Goal: Information Seeking & Learning: Learn about a topic

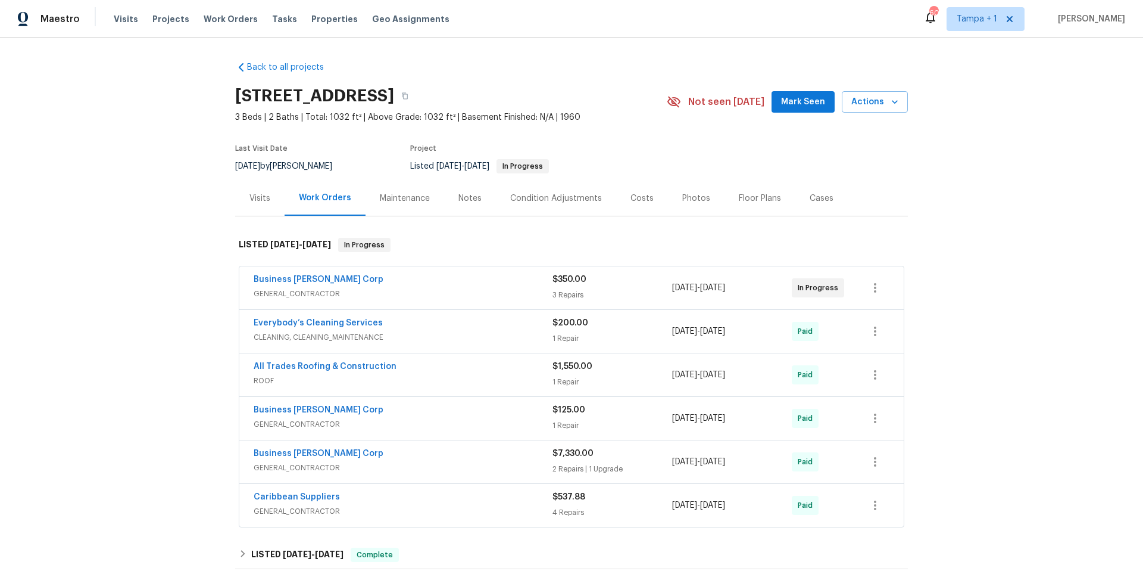
scroll to position [119, 0]
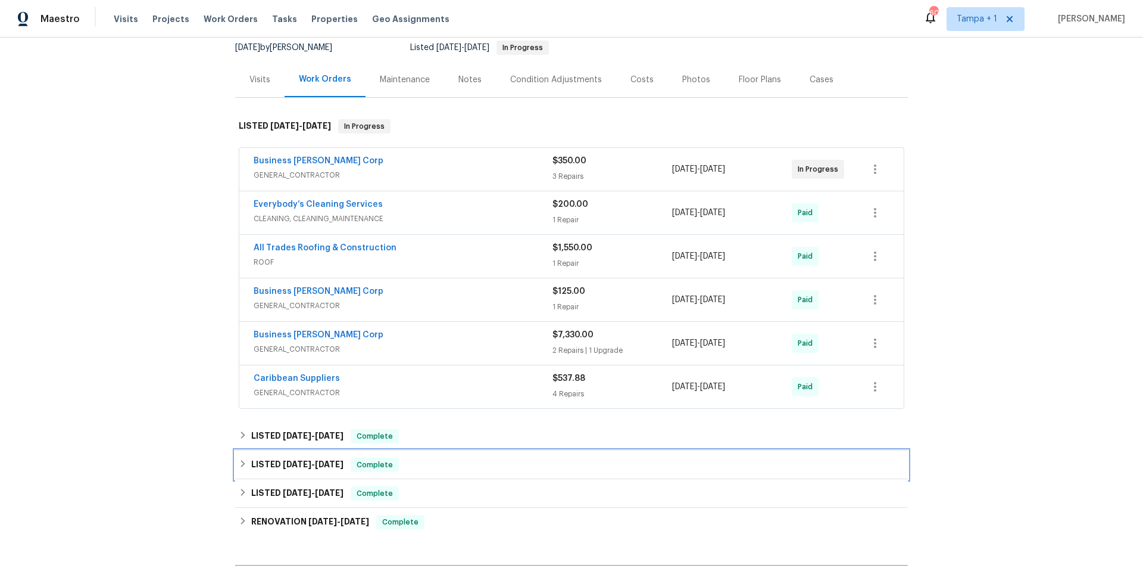
click at [270, 469] on h6 "LISTED [DATE] - [DATE]" at bounding box center [297, 464] width 92 height 14
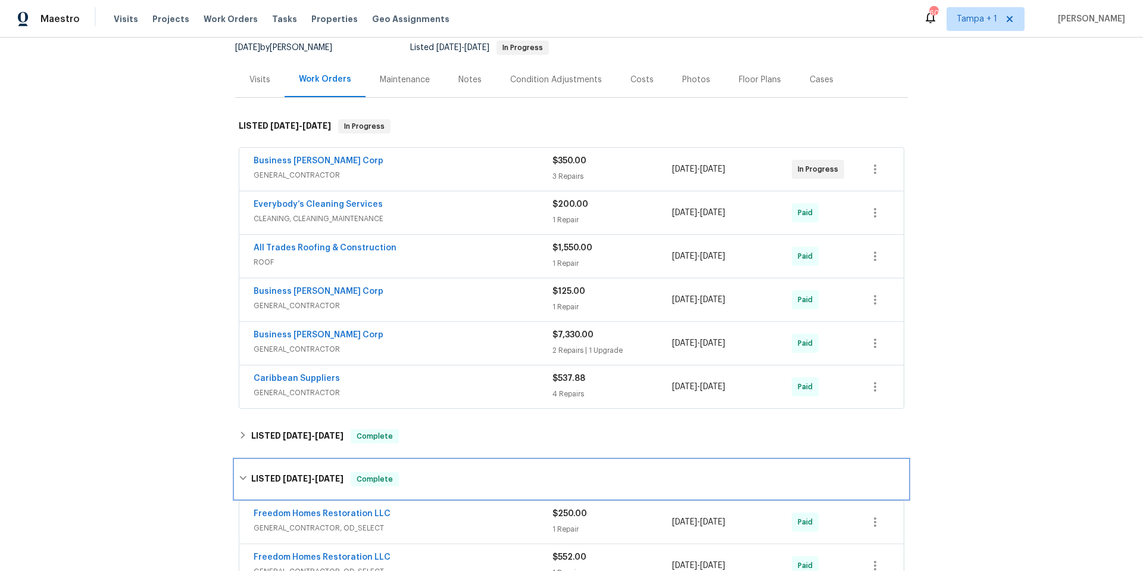
scroll to position [479, 0]
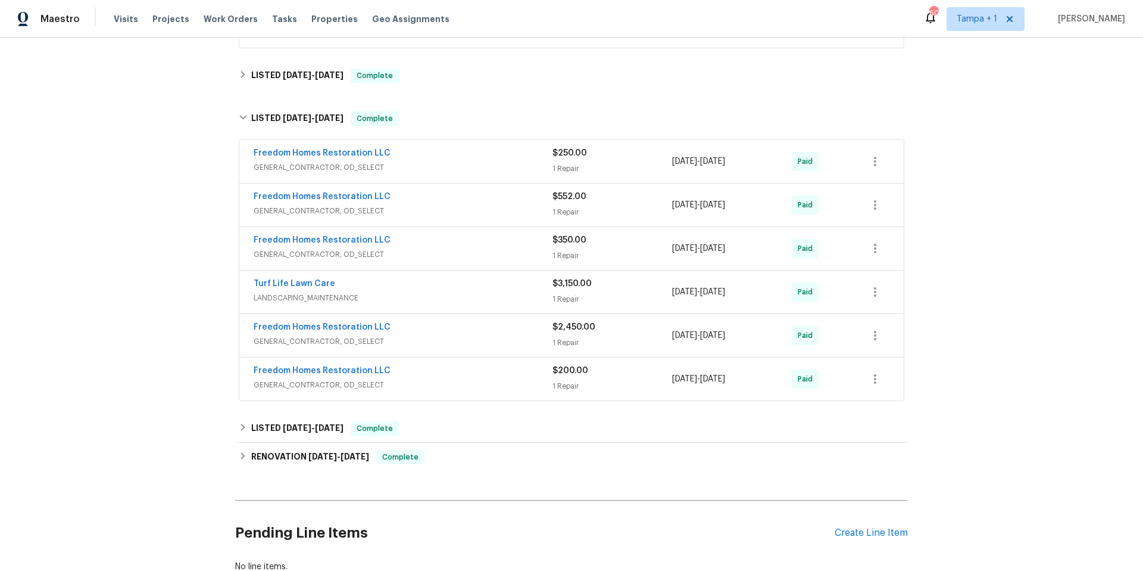
click at [428, 335] on span "GENERAL_CONTRACTOR, OD_SELECT" at bounding box center [403, 341] width 299 height 12
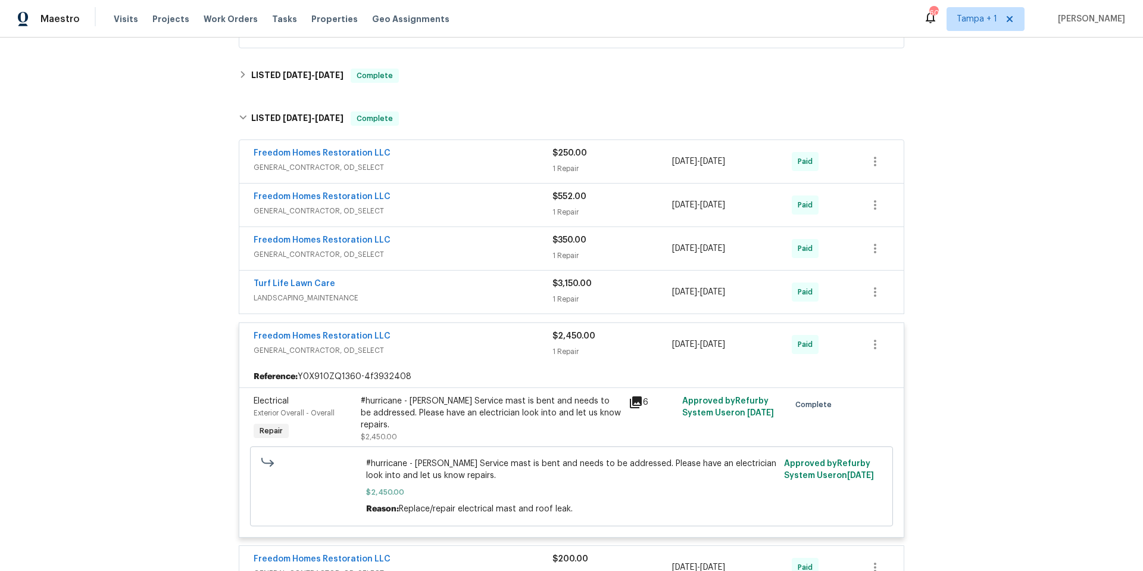
click at [428, 335] on div "Freedom Homes Restoration LLC" at bounding box center [403, 337] width 299 height 14
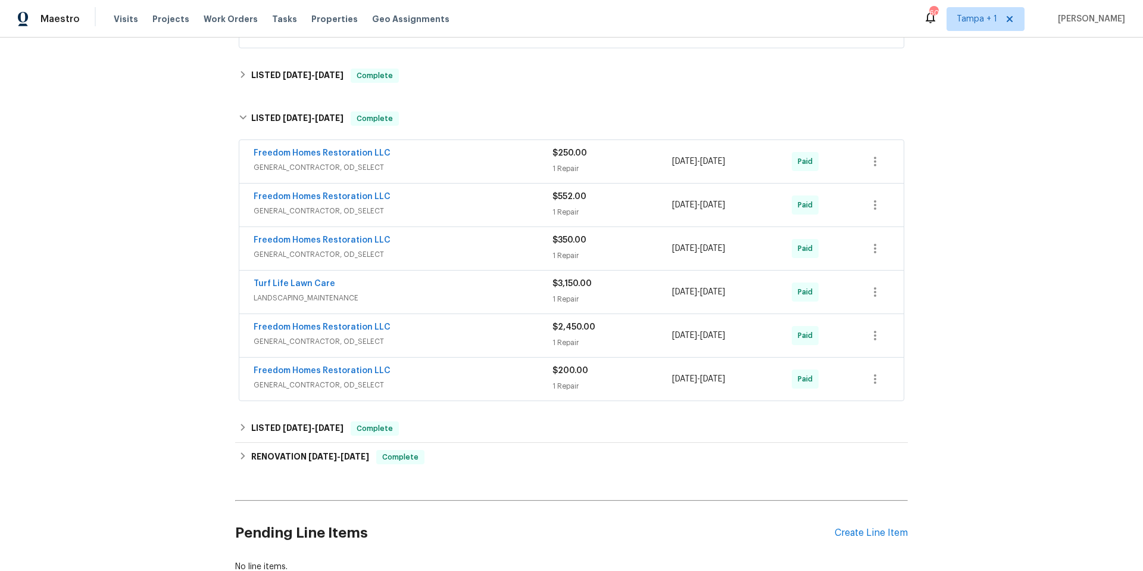
click at [434, 303] on span "LANDSCAPING_MAINTENANCE" at bounding box center [403, 298] width 299 height 12
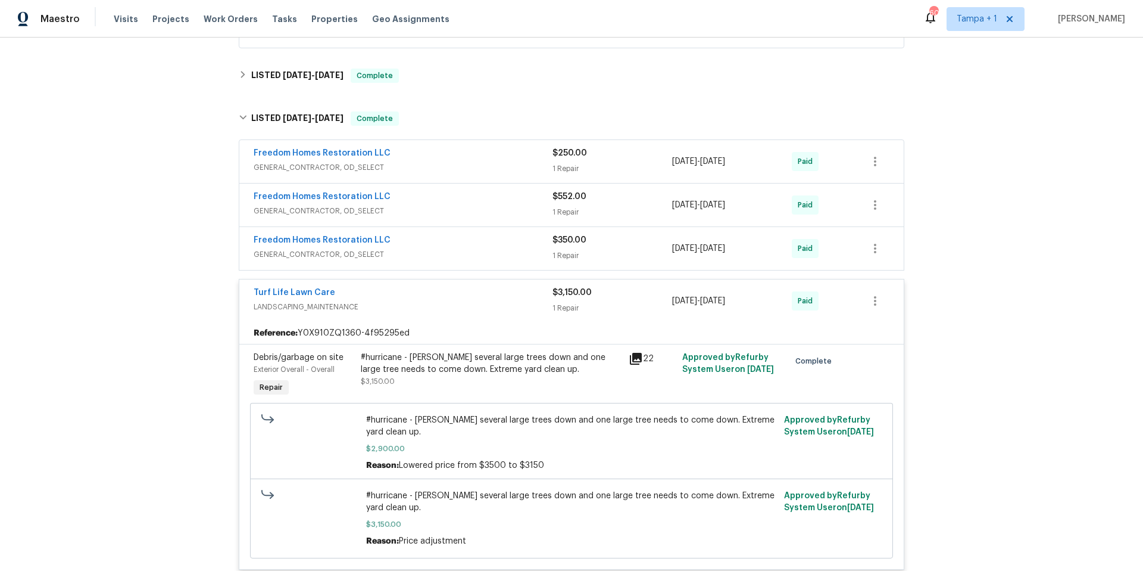
click at [432, 303] on span "LANDSCAPING_MAINTENANCE" at bounding box center [403, 307] width 299 height 12
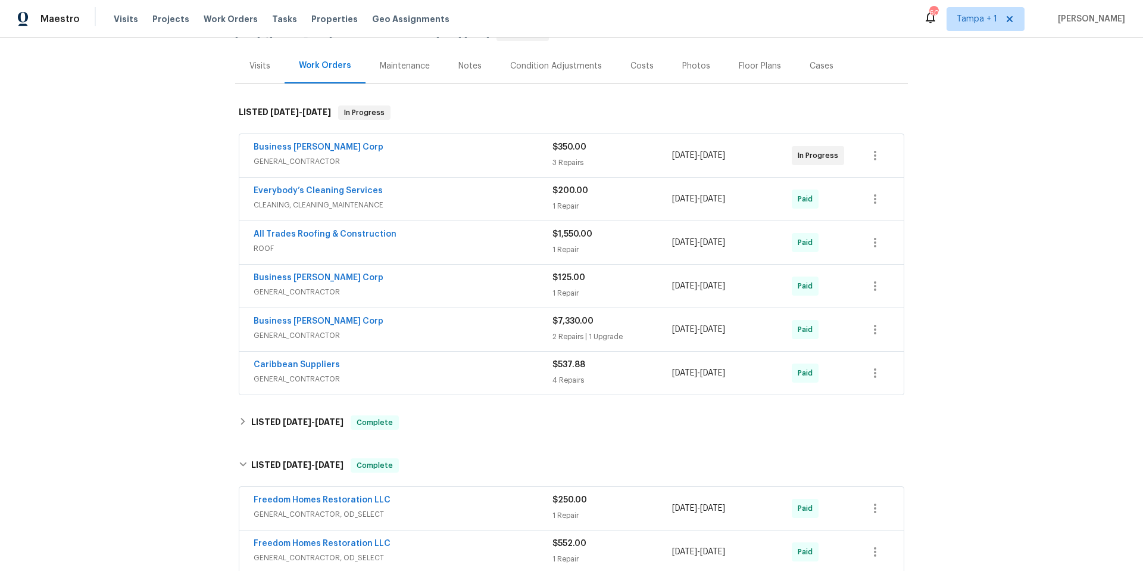
scroll to position [0, 0]
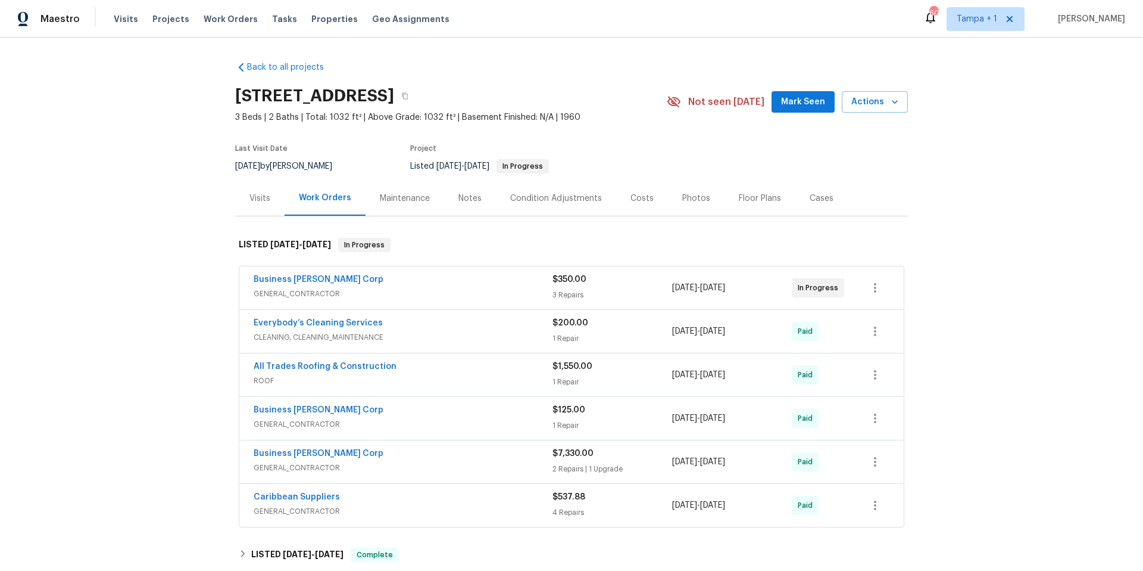
click at [639, 184] on div "Costs" at bounding box center [642, 197] width 52 height 35
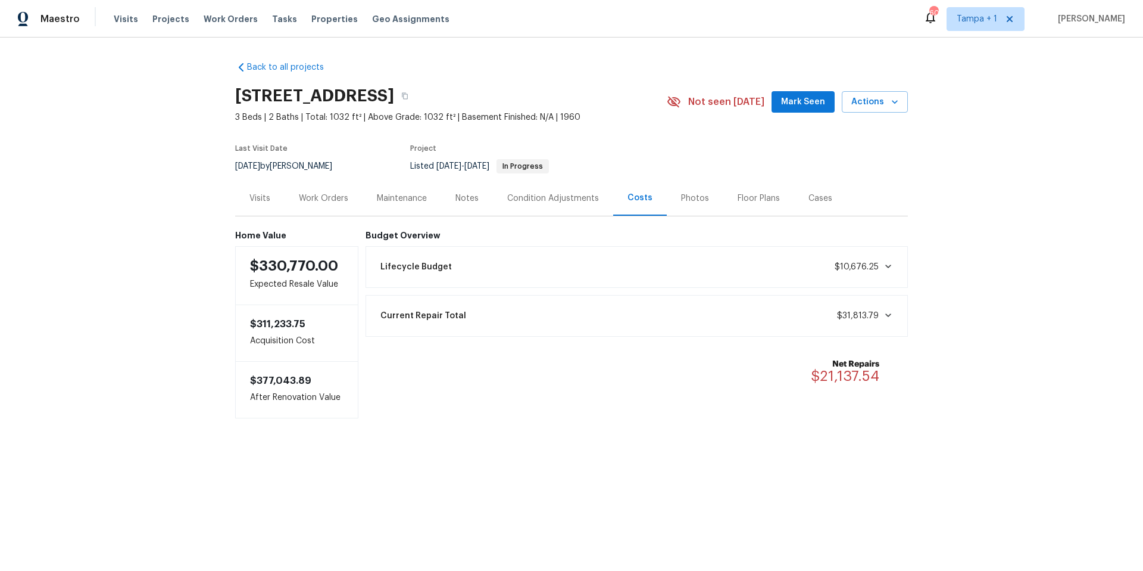
click at [320, 197] on div "Work Orders" at bounding box center [323, 198] width 49 height 12
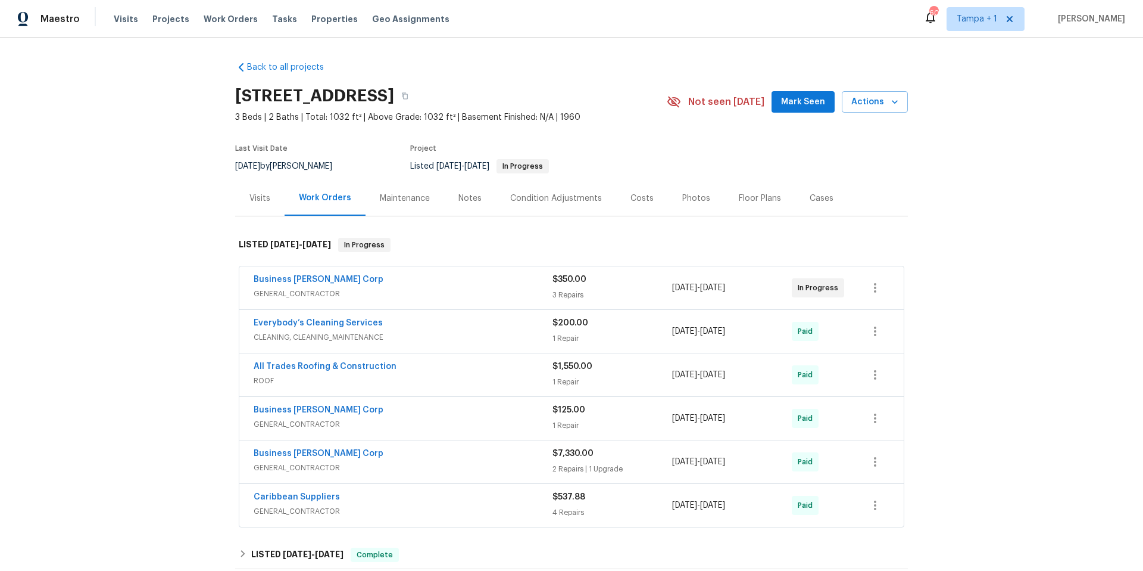
scroll to position [2, 0]
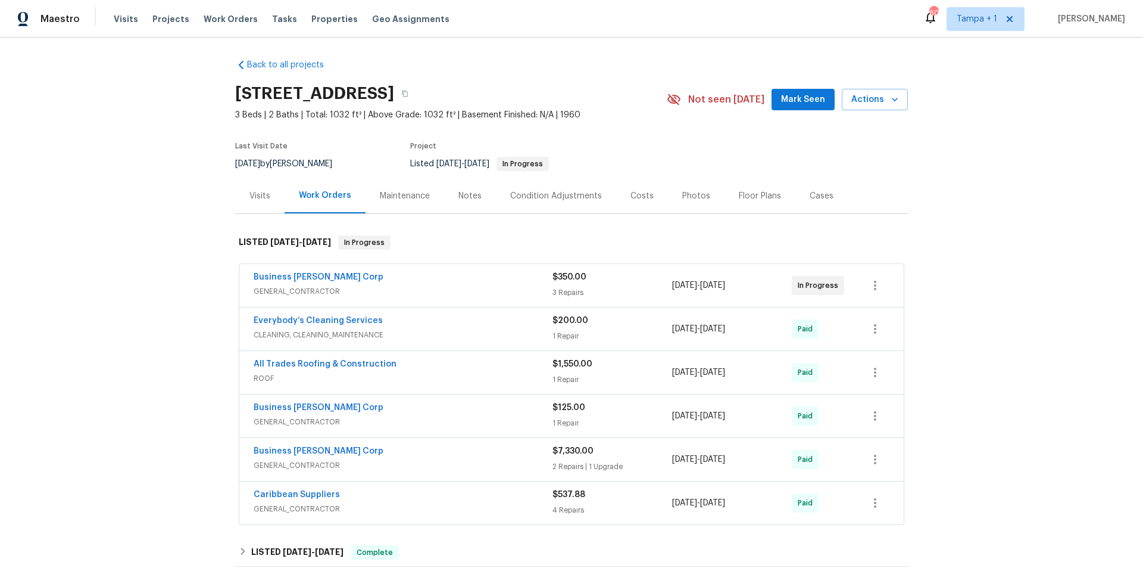
click at [460, 454] on div "Business [PERSON_NAME] Corp" at bounding box center [403, 452] width 299 height 14
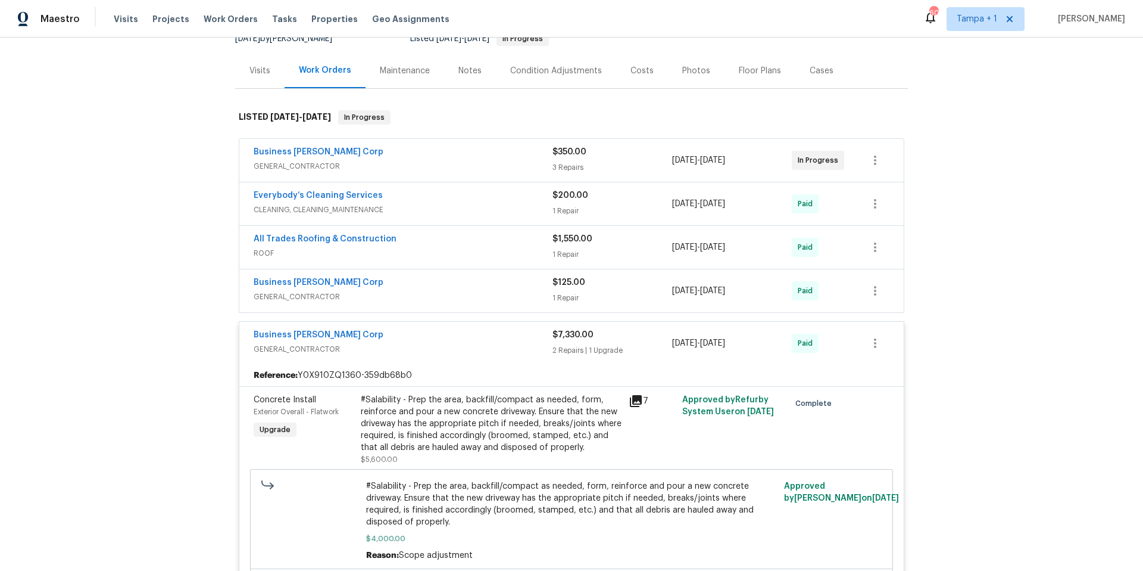
scroll to position [125, 0]
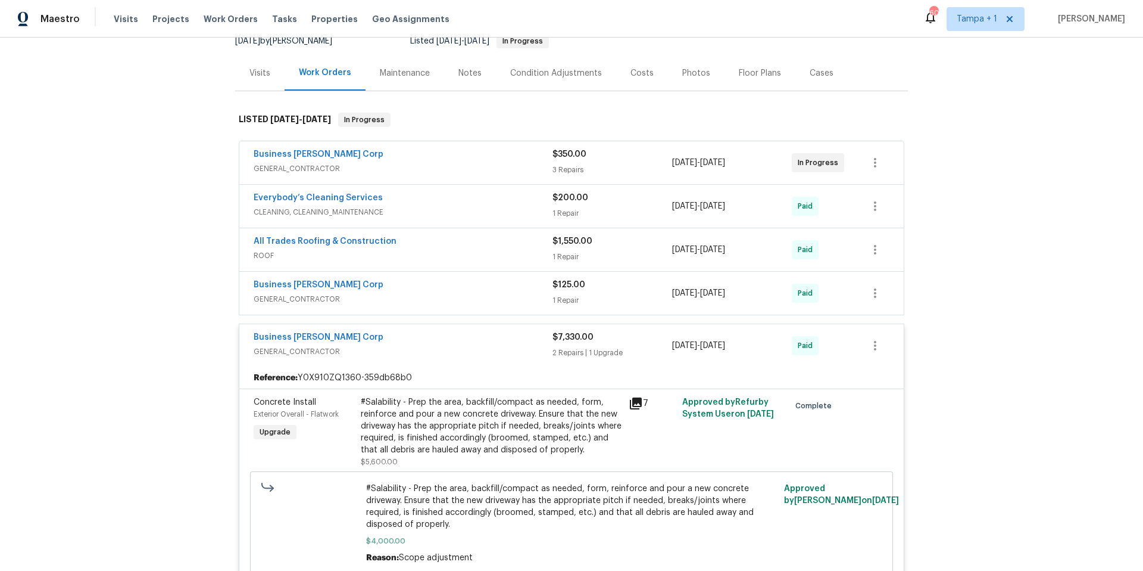
click at [447, 347] on span "GENERAL_CONTRACTOR" at bounding box center [403, 351] width 299 height 12
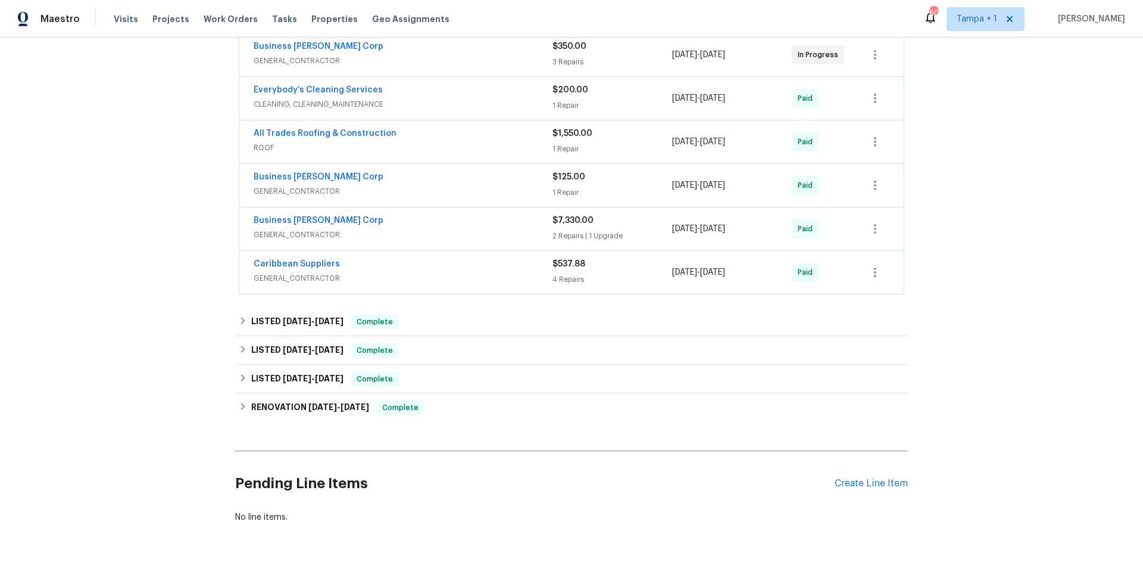
scroll to position [174, 0]
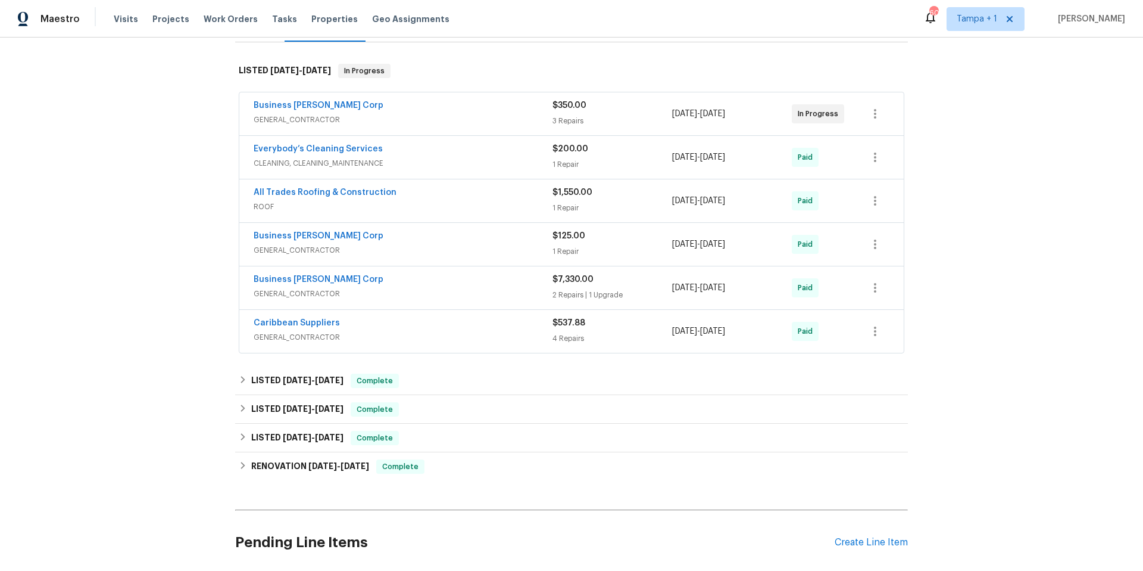
click at [403, 280] on div "Business [PERSON_NAME] Corp" at bounding box center [403, 280] width 299 height 14
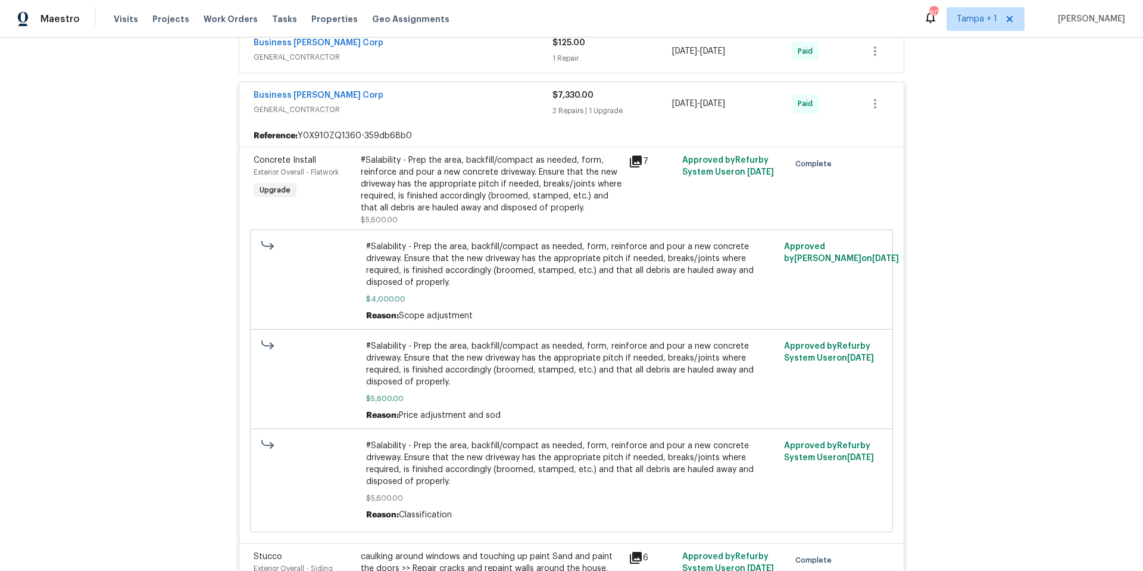
scroll to position [309, 0]
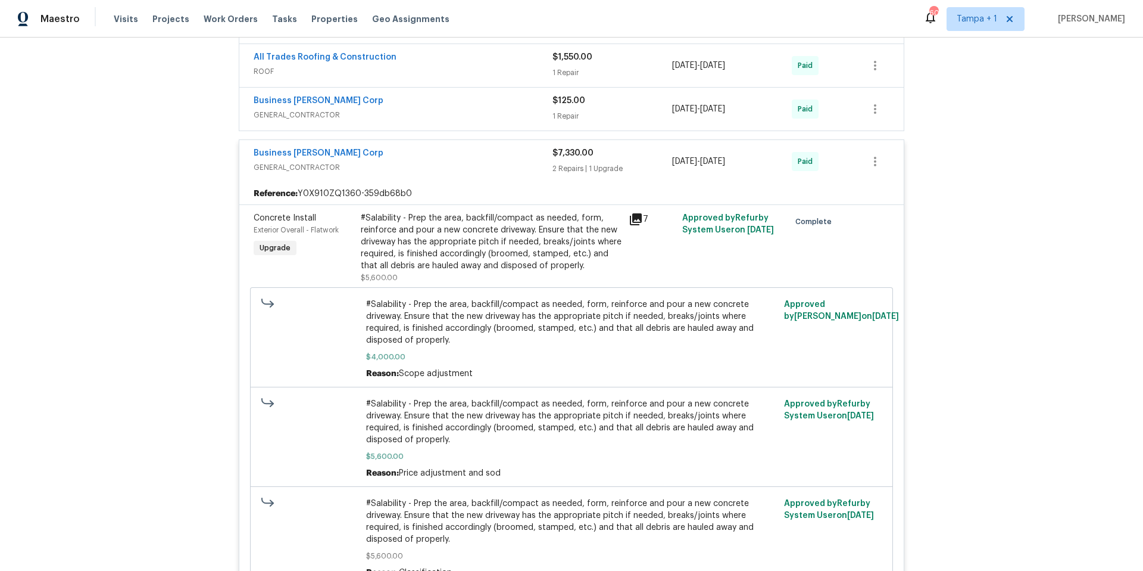
click at [392, 164] on span "GENERAL_CONTRACTOR" at bounding box center [403, 167] width 299 height 12
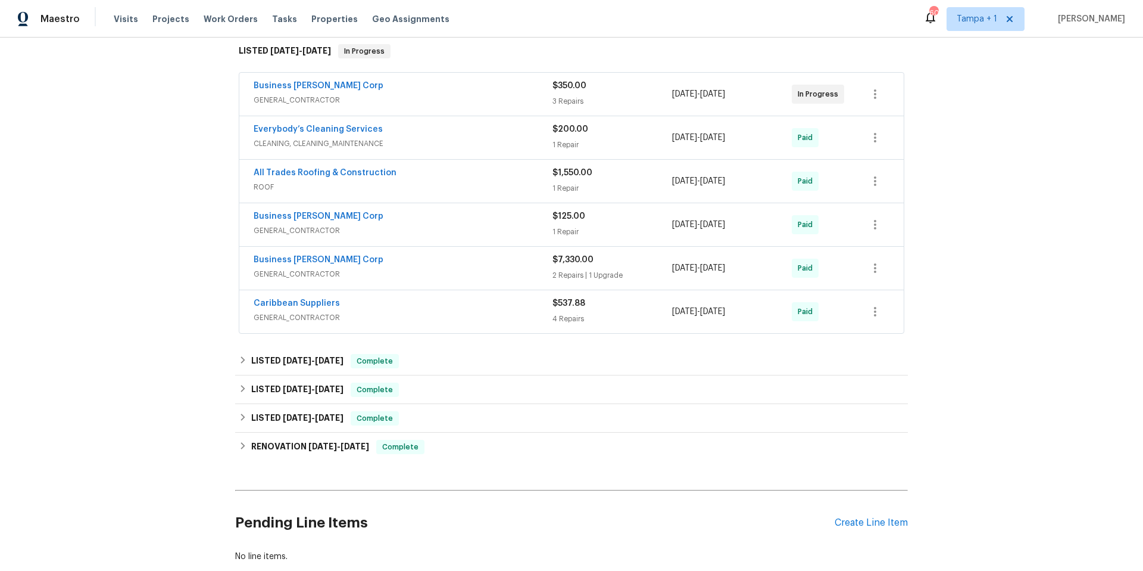
scroll to position [199, 0]
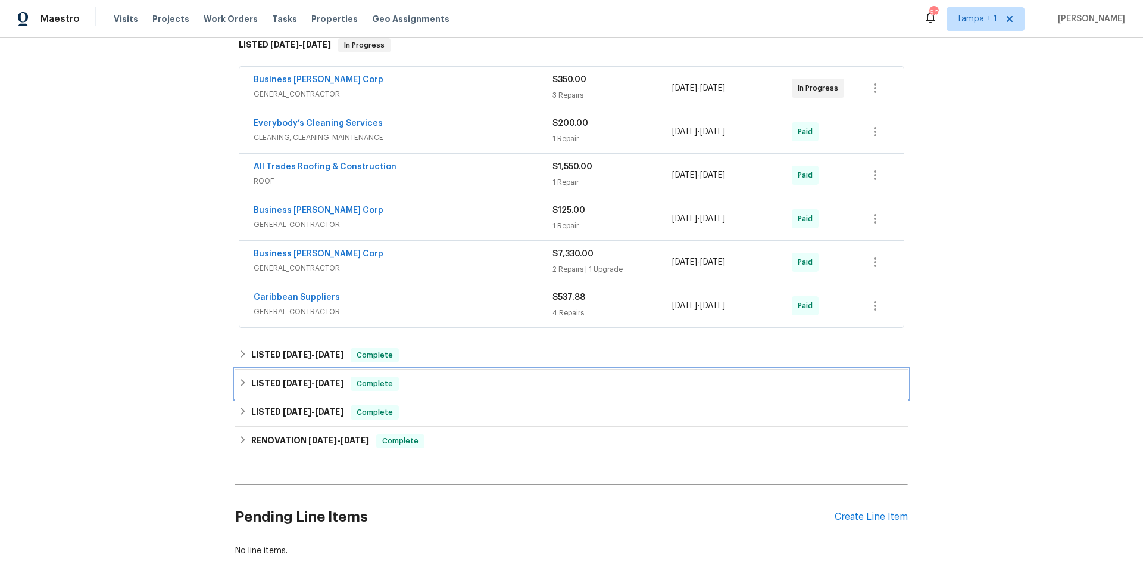
click at [429, 383] on div "LISTED [DATE] - [DATE] Complete" at bounding box center [572, 383] width 666 height 14
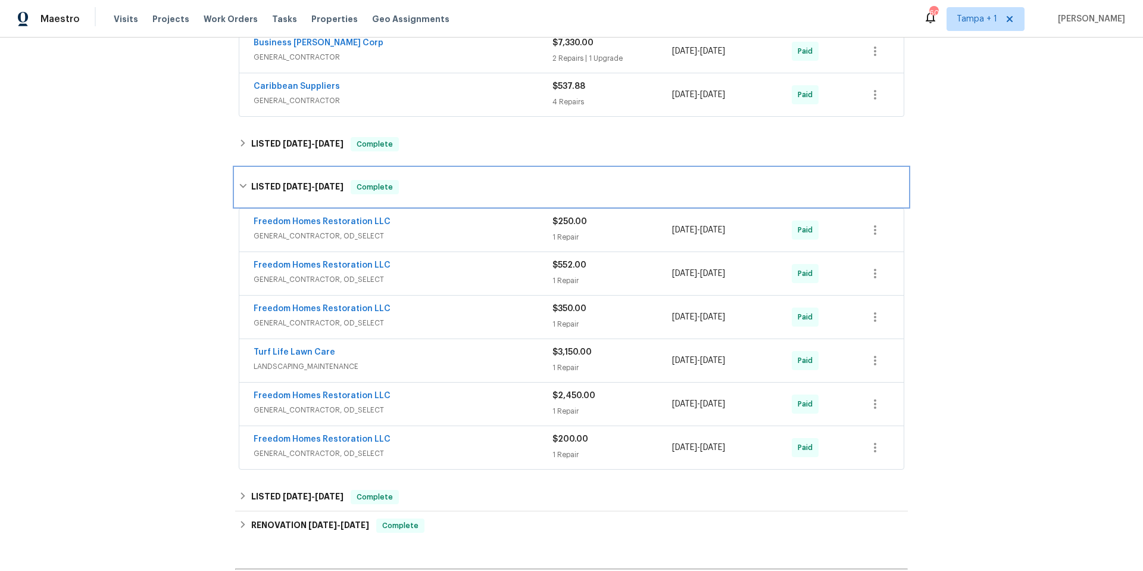
scroll to position [411, 0]
click at [429, 402] on div "Freedom Homes Restoration LLC" at bounding box center [403, 396] width 299 height 14
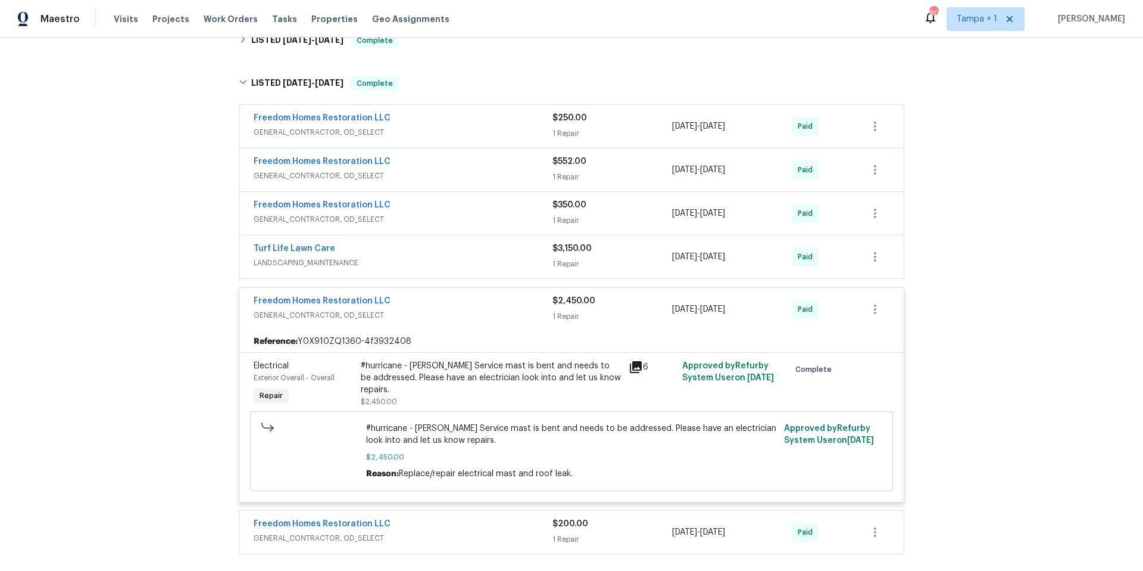
scroll to position [495, 0]
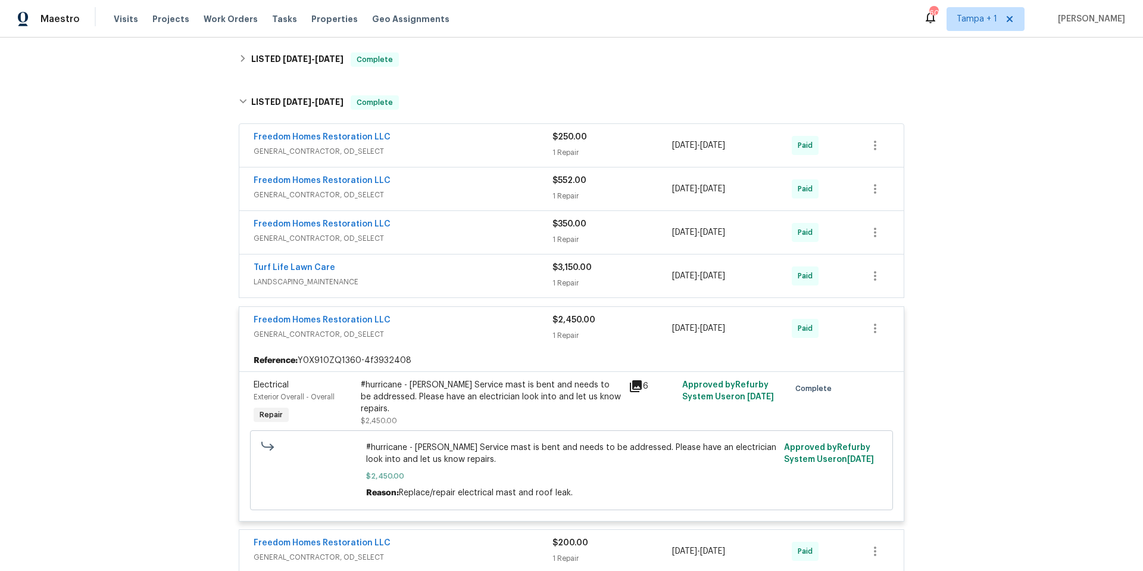
click at [453, 276] on span "LANDSCAPING_MAINTENANCE" at bounding box center [403, 282] width 299 height 12
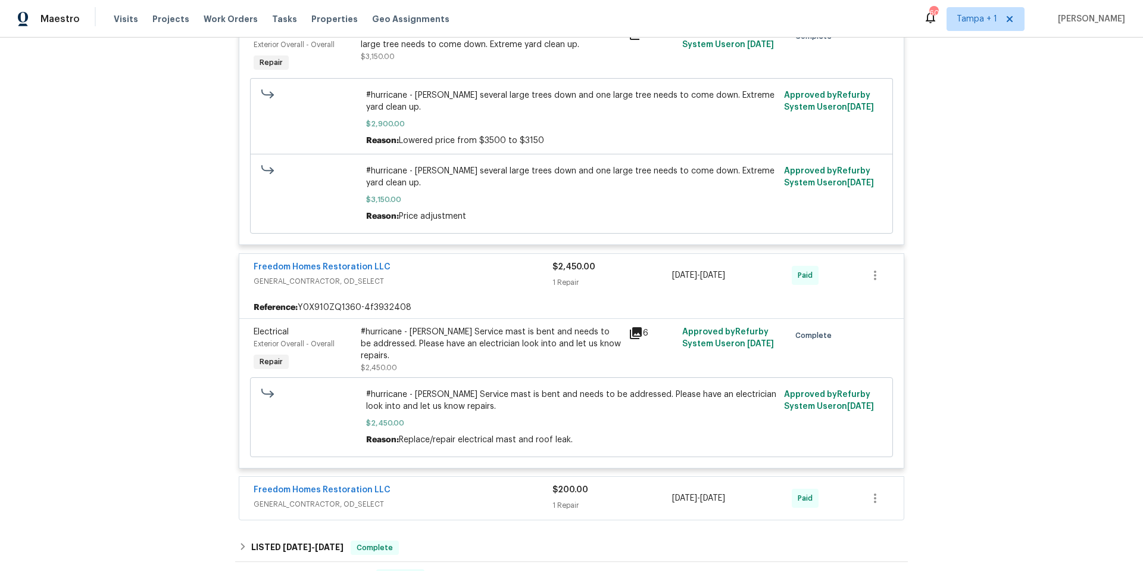
scroll to position [908, 0]
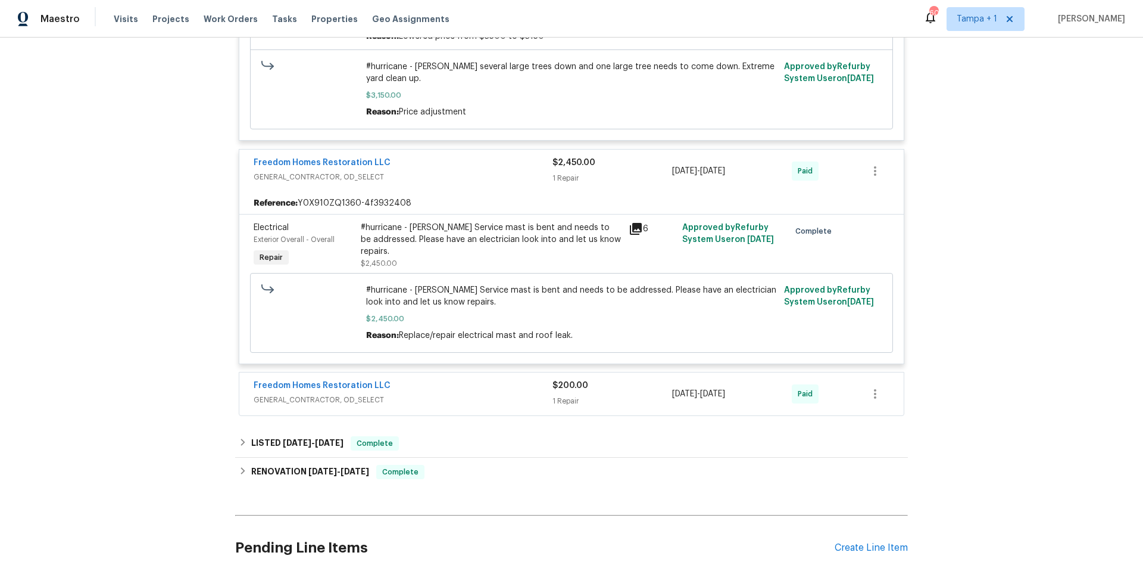
click at [451, 338] on span "Replace/repair electrical mast and roof leak." at bounding box center [486, 335] width 174 height 8
click at [403, 345] on div "#hurricane - [PERSON_NAME] Service mast is bent and needs to be addressed. Plea…" at bounding box center [572, 312] width 419 height 64
drag, startPoint x: 397, startPoint y: 337, endPoint x: 567, endPoint y: 338, distance: 170.3
click at [567, 338] on span "Replace/repair electrical mast and roof leak." at bounding box center [486, 335] width 174 height 8
copy span "Replace/repair electrical mast and roof leak."
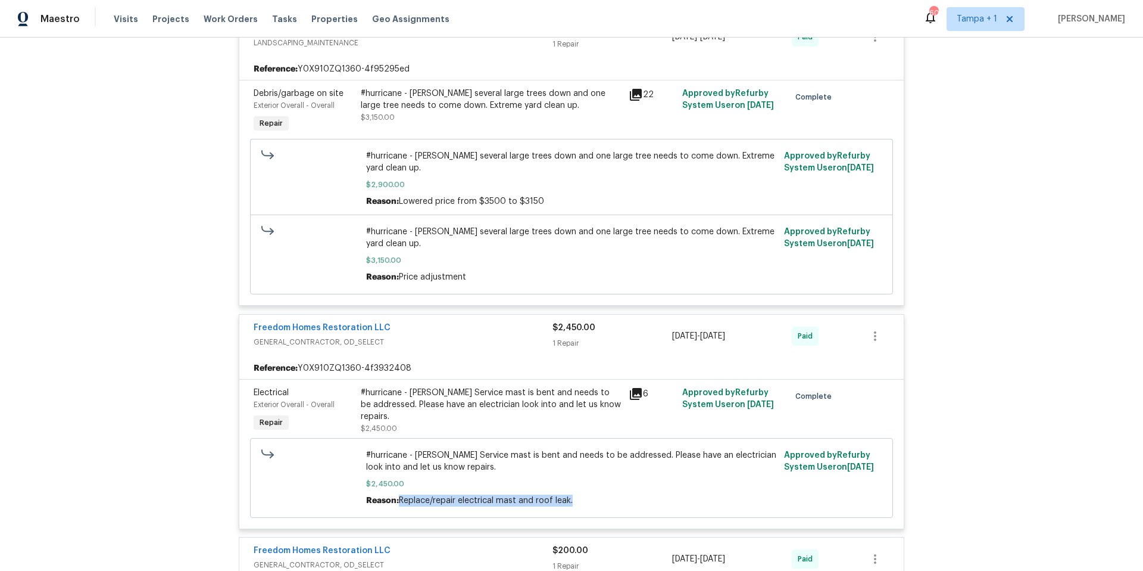
scroll to position [740, 0]
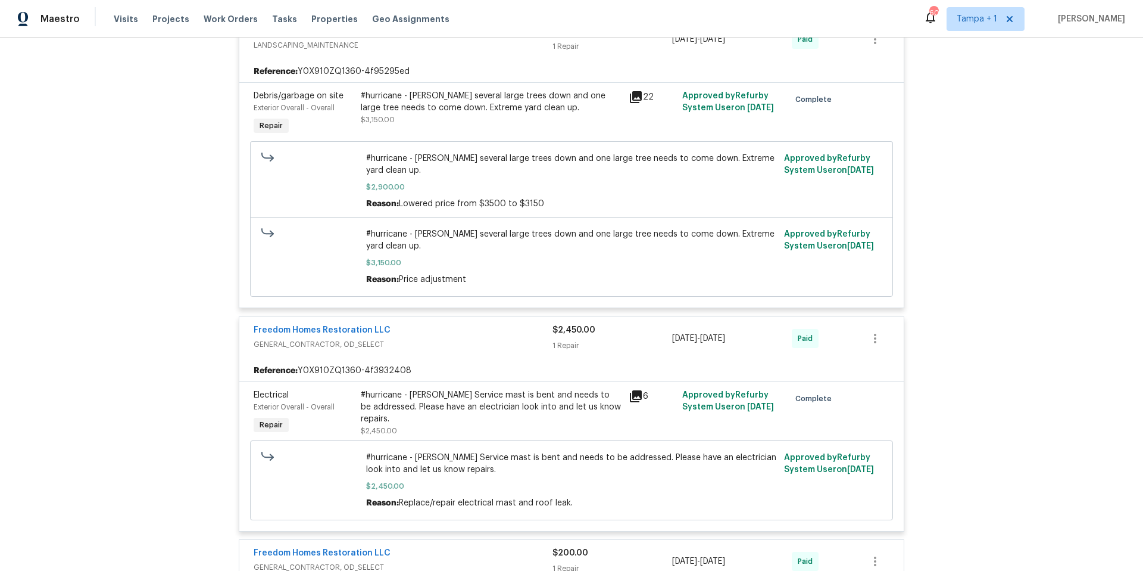
click at [464, 244] on span "#hurricane - [PERSON_NAME] several large trees down and one large tree needs to…" at bounding box center [572, 240] width 412 height 24
drag, startPoint x: 435, startPoint y: 232, endPoint x: 689, endPoint y: 234, distance: 253.7
click at [689, 234] on span "#hurricane - [PERSON_NAME] several large trees down and one large tree needs to…" at bounding box center [572, 240] width 412 height 24
copy span "several large trees down and one large tree needs to come down"
